Goal: Task Accomplishment & Management: Use online tool/utility

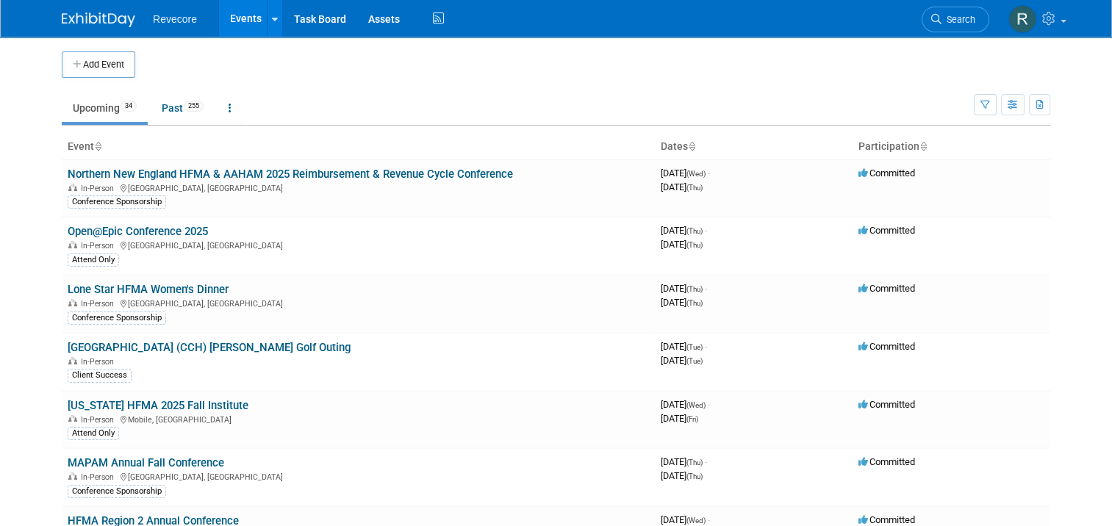
drag, startPoint x: 0, startPoint y: 294, endPoint x: 11, endPoint y: 292, distance: 11.2
click at [0, 294] on html "Revecore Events Add Event Bulk Upload Events Shareable Event Boards Recently Vi…" at bounding box center [556, 263] width 1112 height 526
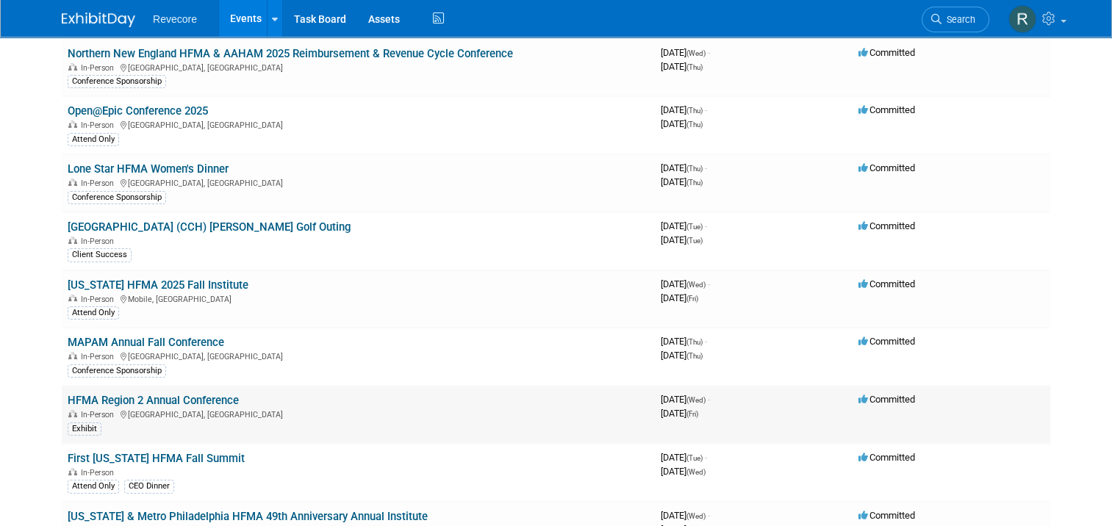
scroll to position [147, 0]
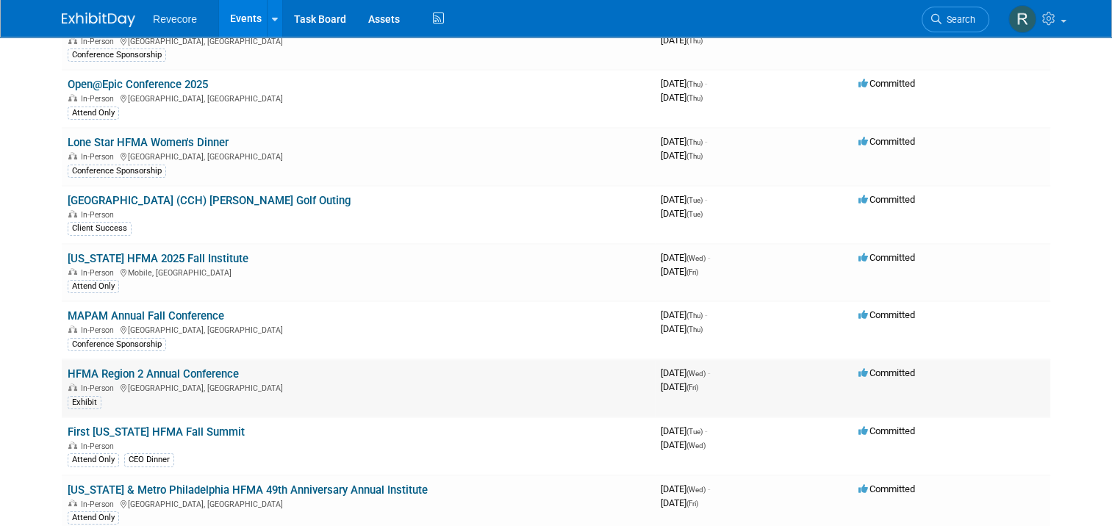
click at [215, 373] on link "HFMA Region 2 Annual Conference" at bounding box center [153, 373] width 171 height 13
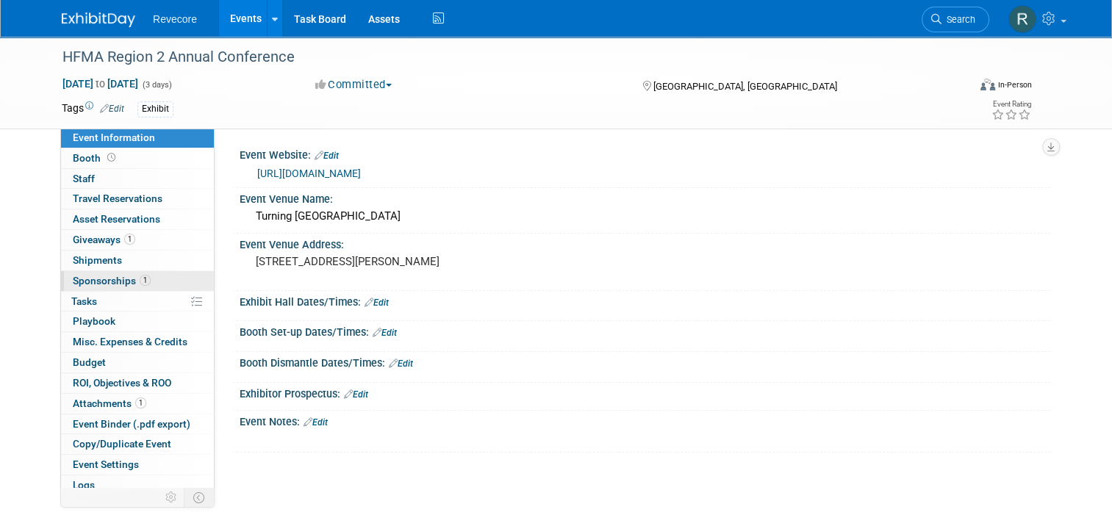
click at [153, 278] on link "1 Sponsorships 1" at bounding box center [137, 281] width 153 height 20
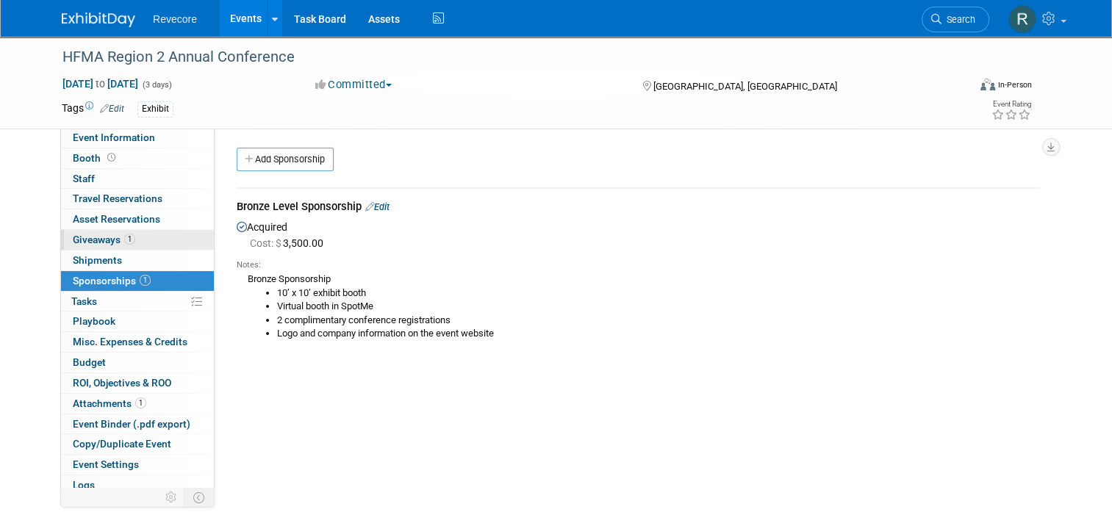
click at [162, 240] on link "1 Giveaways 1" at bounding box center [137, 240] width 153 height 20
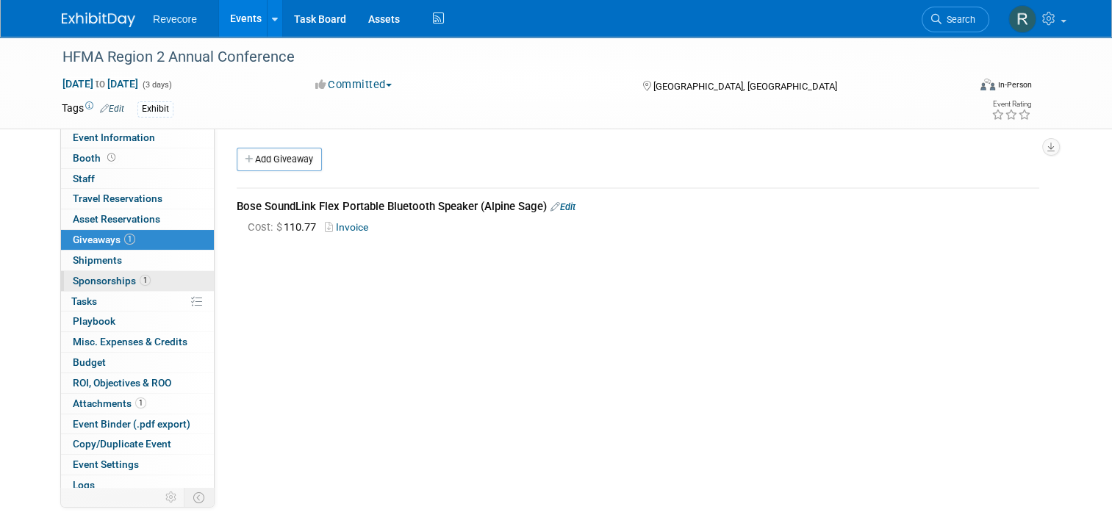
click at [140, 279] on span "1" at bounding box center [145, 280] width 11 height 11
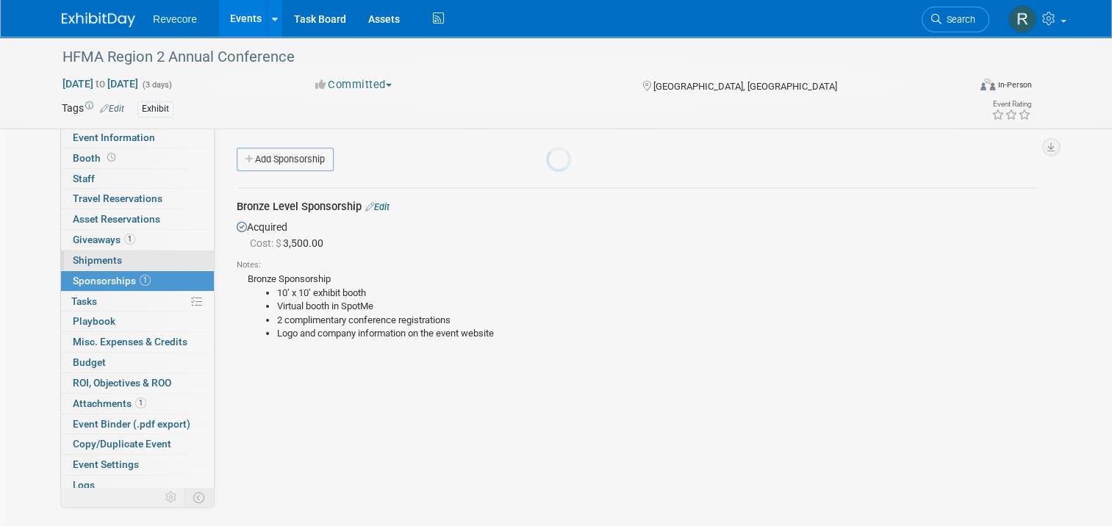
click at [145, 259] on body "Revecore Events Add Event Bulk Upload Events Shareable Event Boards Recently Vi…" at bounding box center [556, 263] width 1112 height 526
click at [152, 259] on link "0 Shipments 0" at bounding box center [137, 261] width 153 height 20
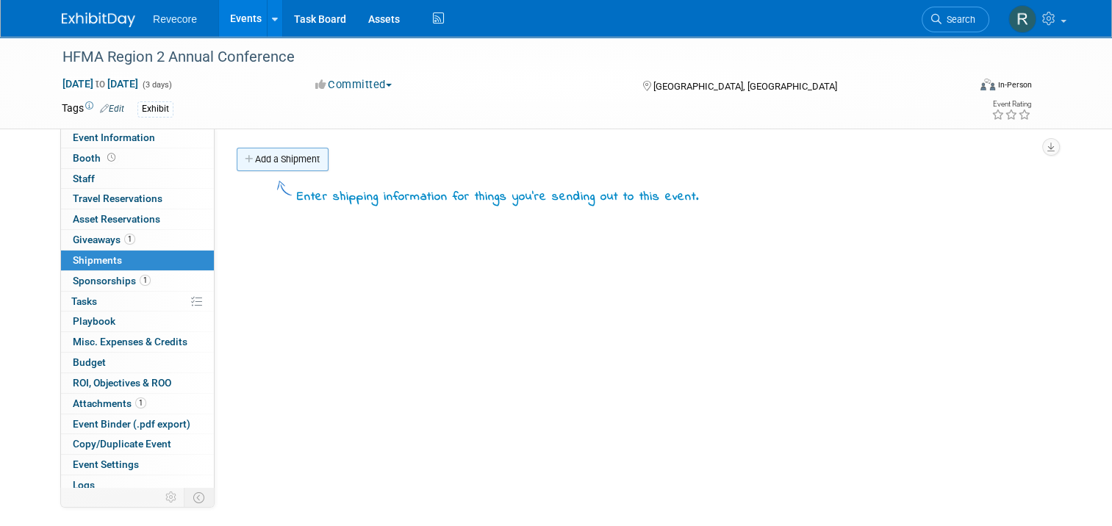
click at [256, 168] on link "Add a Shipment" at bounding box center [283, 160] width 92 height 24
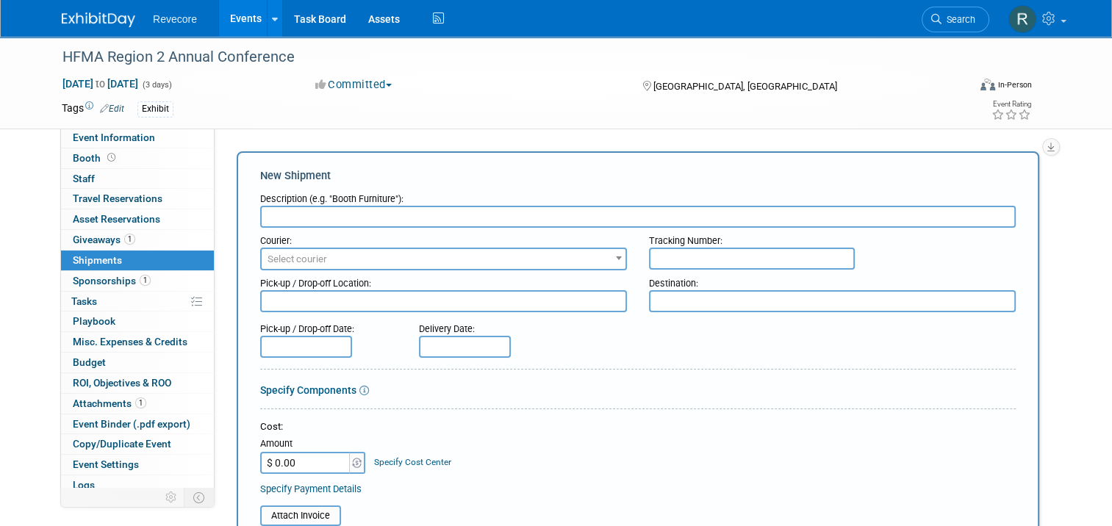
click at [358, 217] on input "text" at bounding box center [637, 217] width 755 height 22
paste input "FedEx Shipment - HFMA Region 2 Conference"
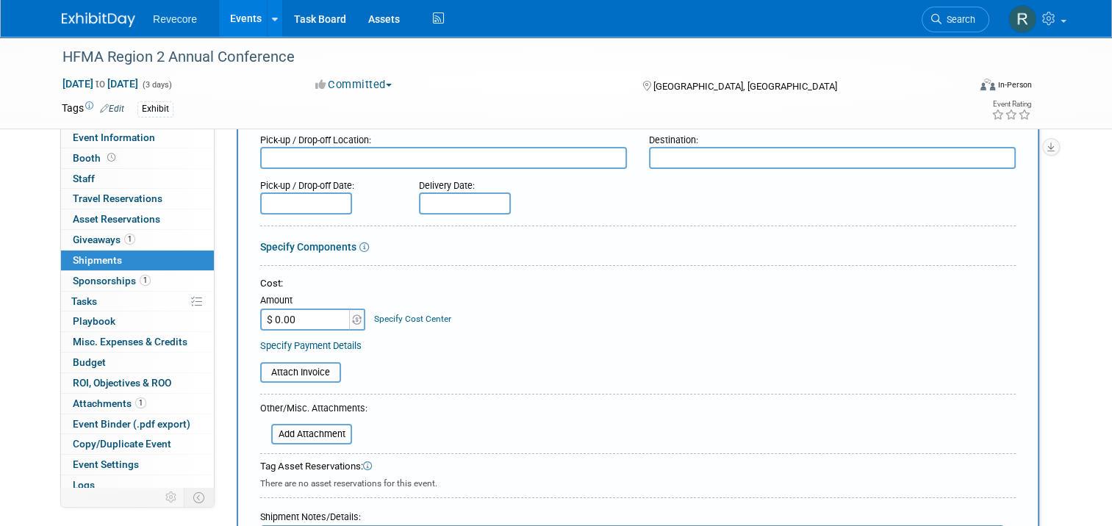
scroll to position [147, 0]
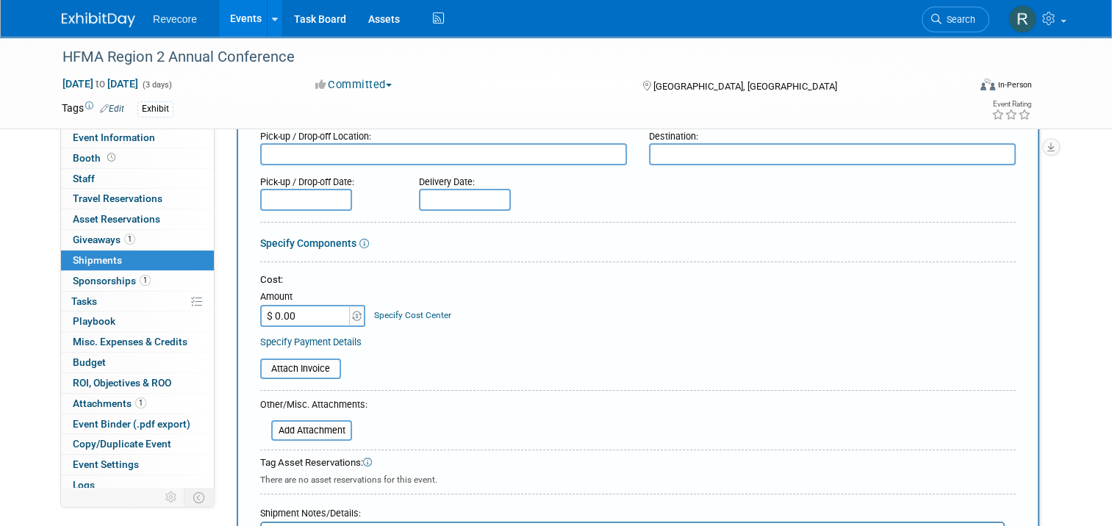
type input "FedEx Shipment - HFMA Region 2 Conference"
click at [287, 322] on input "$ 0.00" at bounding box center [306, 316] width 92 height 22
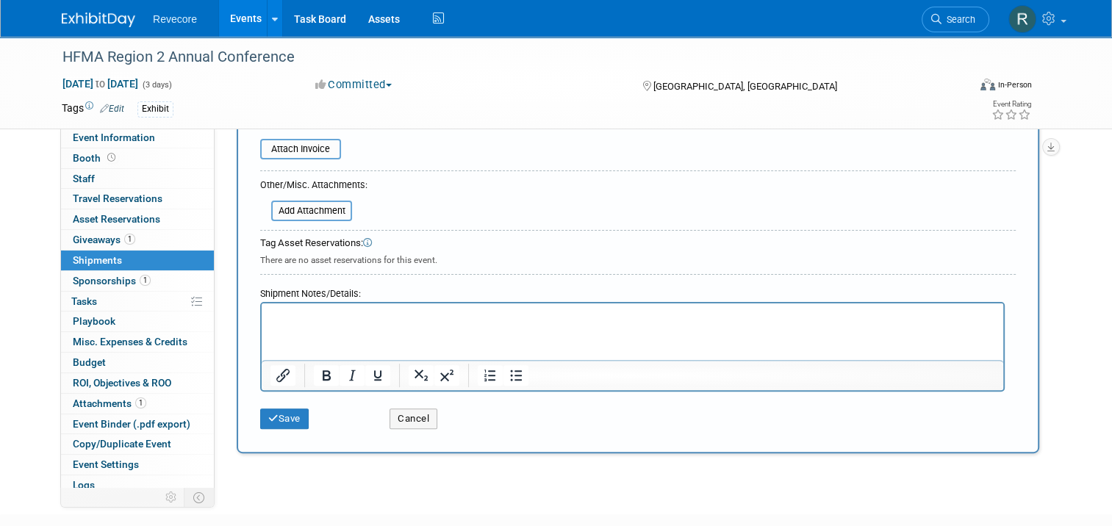
scroll to position [367, 0]
type input "$ 218.00"
drag, startPoint x: 271, startPoint y: 413, endPoint x: 289, endPoint y: 405, distance: 19.4
click at [273, 413] on button "Save" at bounding box center [284, 418] width 48 height 21
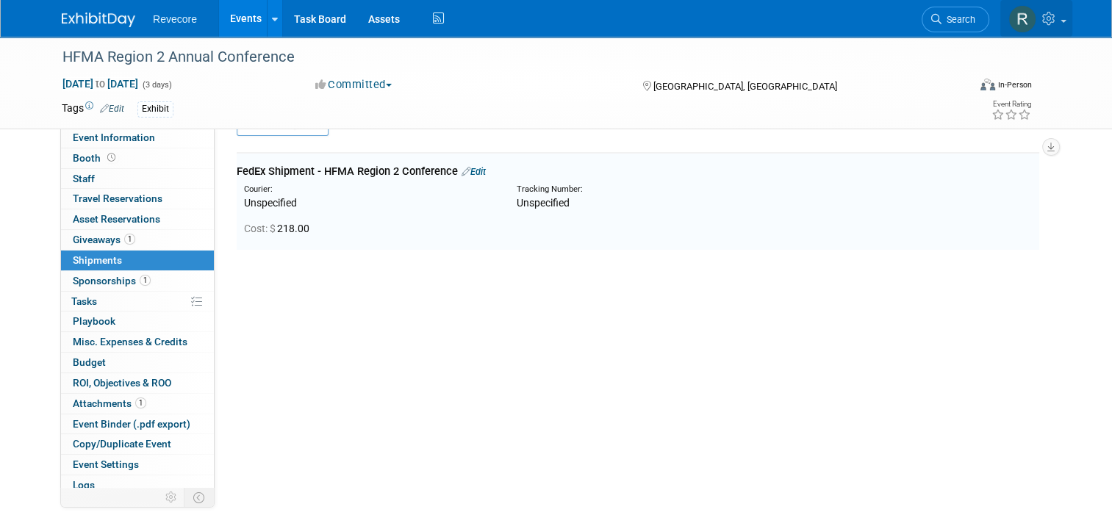
scroll to position [32, 0]
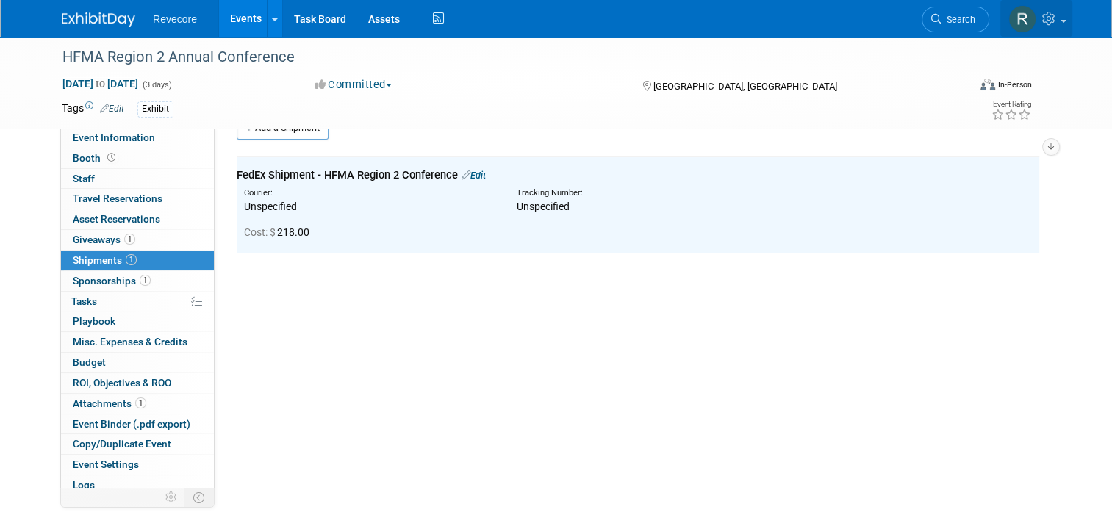
click at [1052, 18] on icon at bounding box center [1050, 18] width 17 height 13
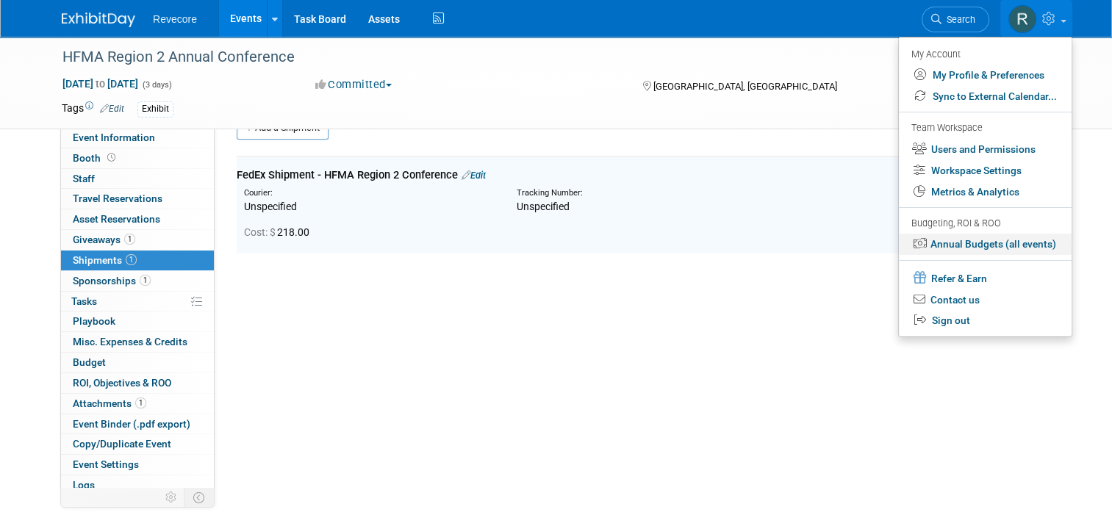
click at [1026, 251] on link "Annual Budgets (all events)" at bounding box center [985, 244] width 173 height 21
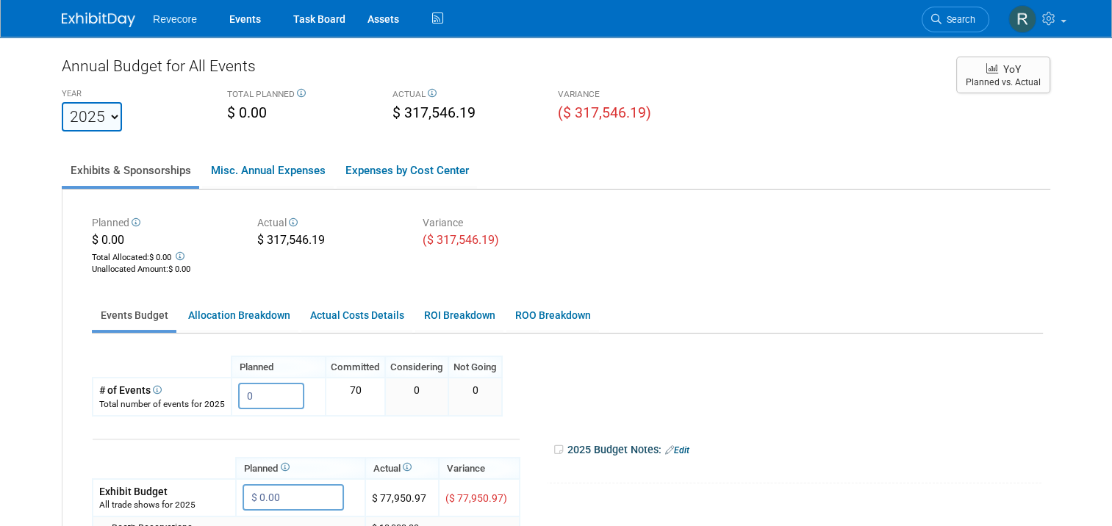
click at [788, 154] on ul "Exhibits & Sponsorships Misc. Annual Expenses Expenses by Cost Center" at bounding box center [556, 172] width 988 height 36
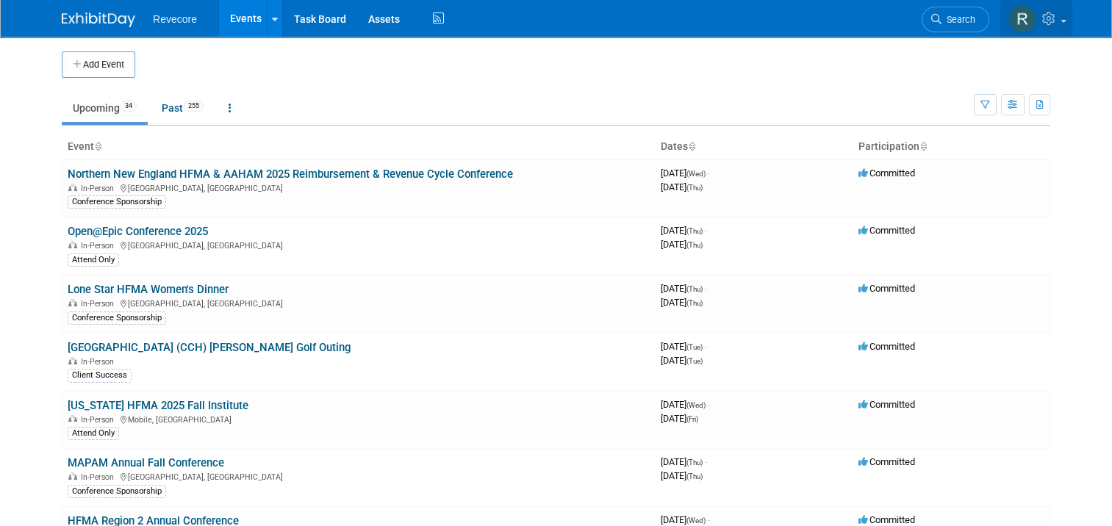
click at [1064, 27] on link at bounding box center [1036, 18] width 72 height 37
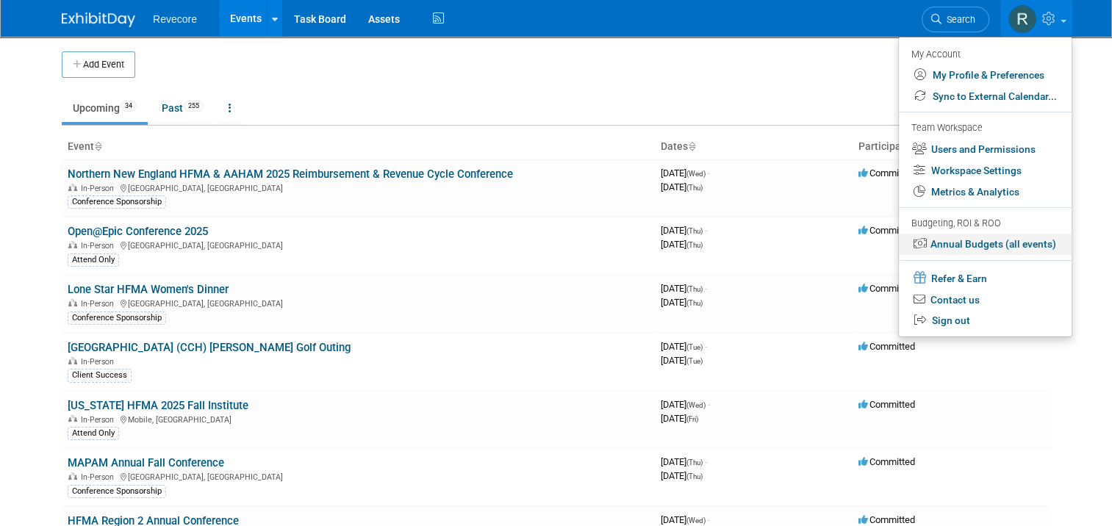
click at [1024, 251] on link "Annual Budgets (all events)" at bounding box center [985, 244] width 173 height 21
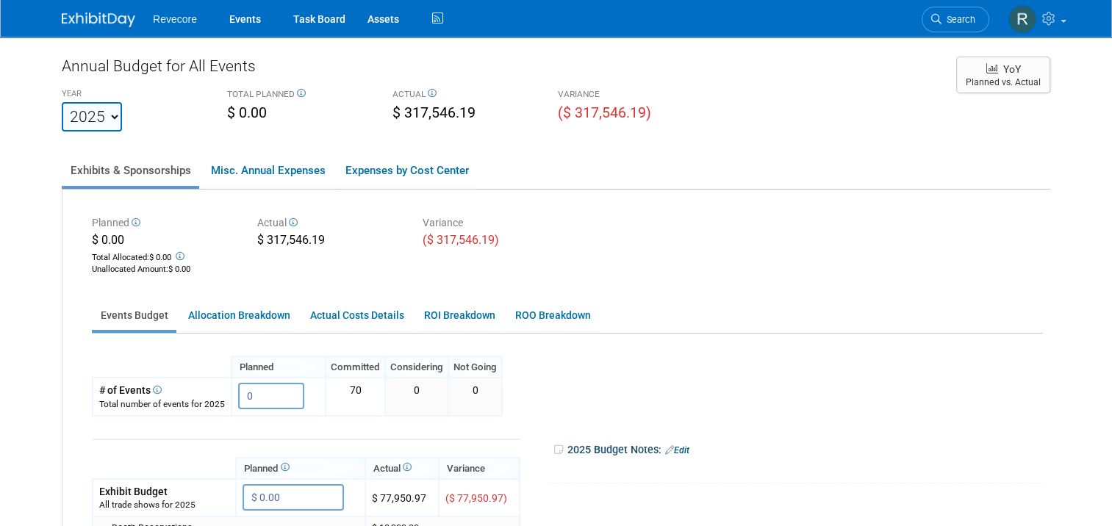
click at [1024, 251] on div "Planned $ 0.00 Total Allocated: $ 0.00 Unallocated Amount : $ 0.00 Actual $ 317…" at bounding box center [567, 245] width 973 height 66
